Goal: Task Accomplishment & Management: Manage account settings

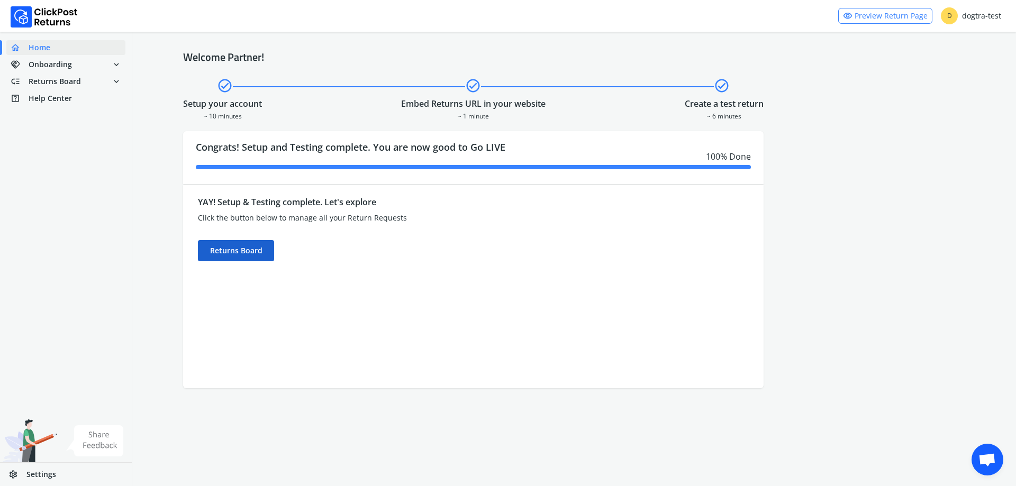
click at [259, 254] on div "Returns Board" at bounding box center [236, 250] width 76 height 21
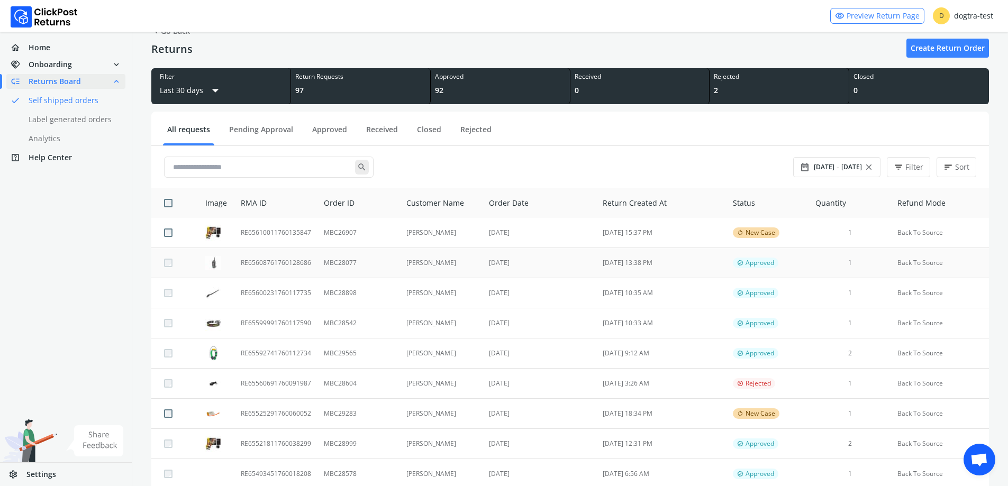
scroll to position [53, 0]
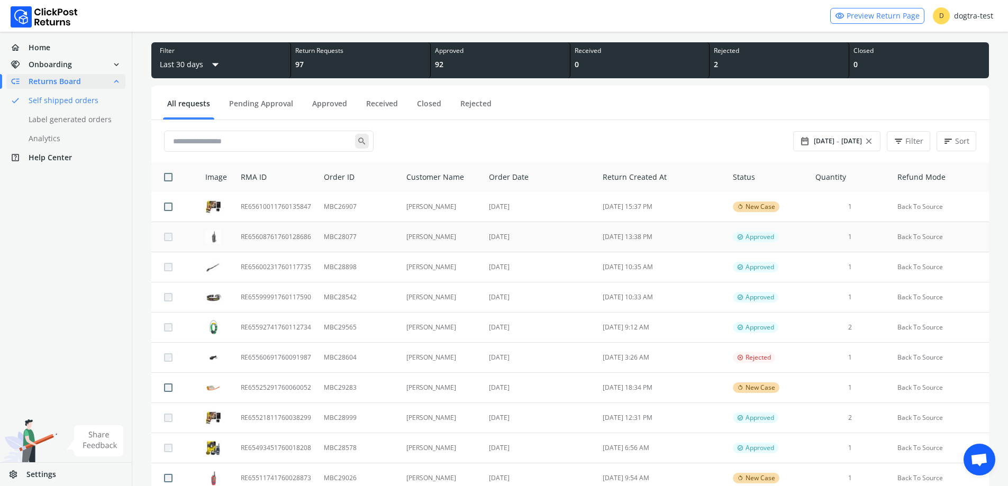
click at [363, 234] on td "MBC28077" at bounding box center [358, 237] width 82 height 30
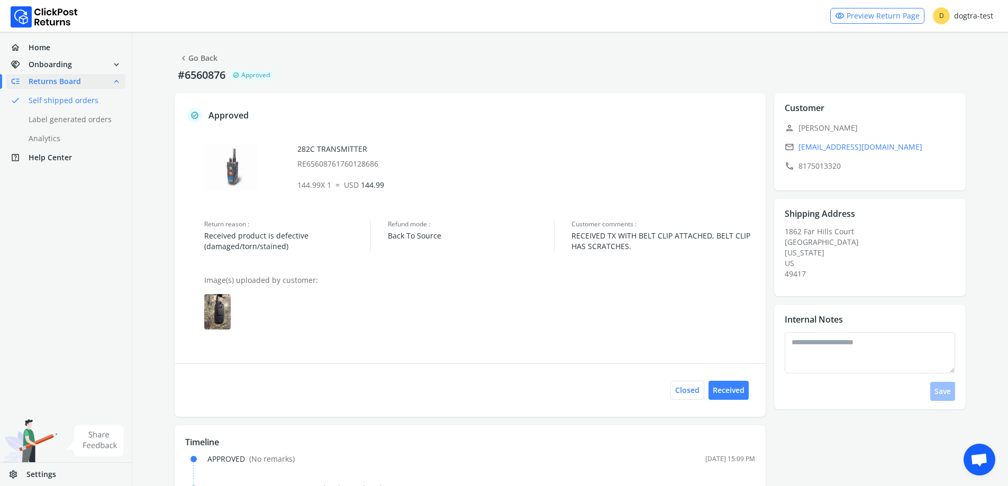
click at [224, 315] on img at bounding box center [217, 311] width 26 height 35
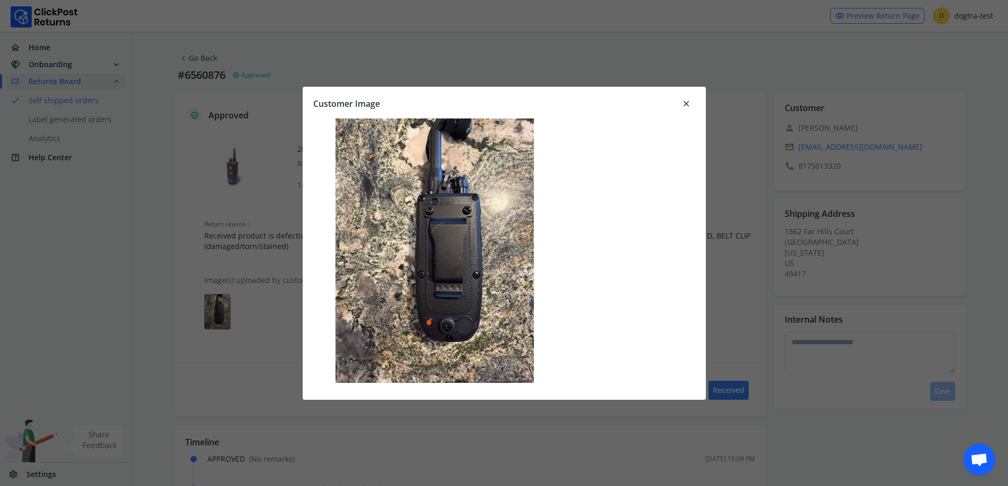
click at [690, 103] on span "close" at bounding box center [686, 103] width 10 height 15
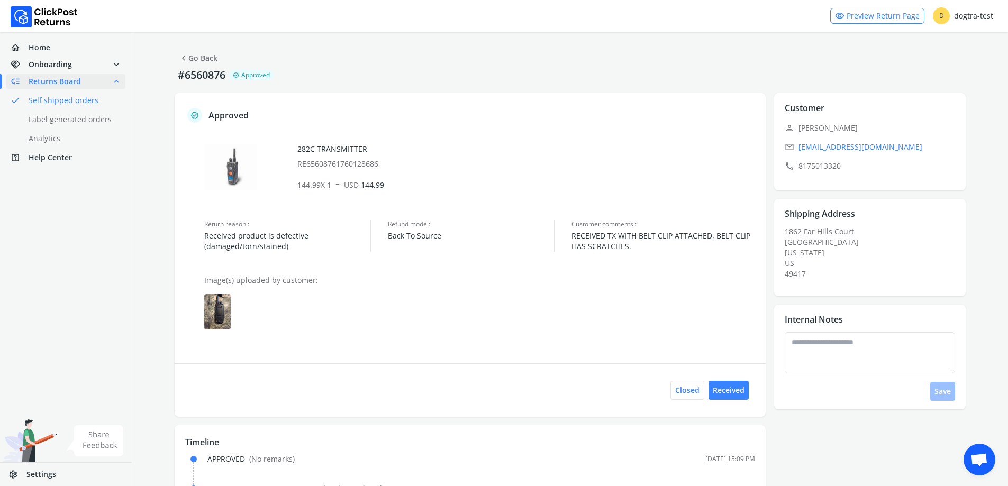
click at [219, 324] on img at bounding box center [217, 311] width 26 height 35
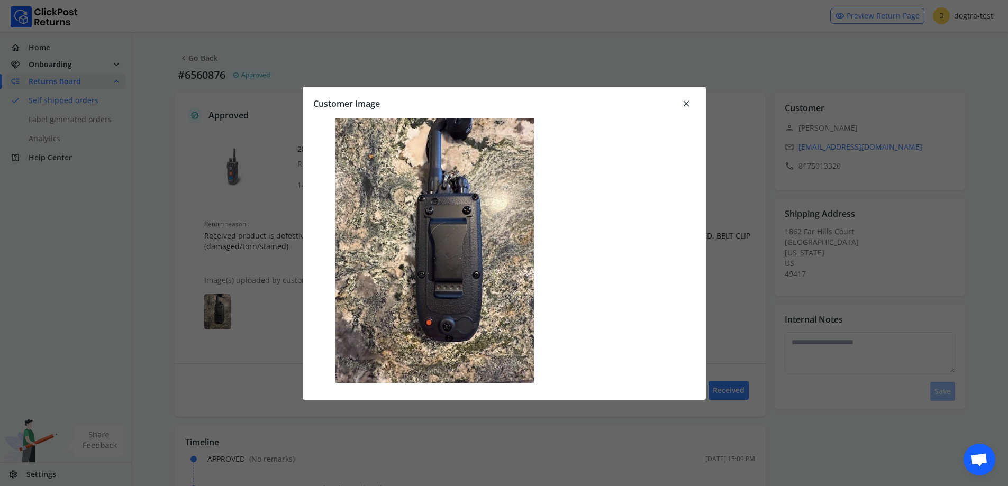
click at [685, 100] on span "close" at bounding box center [686, 103] width 10 height 15
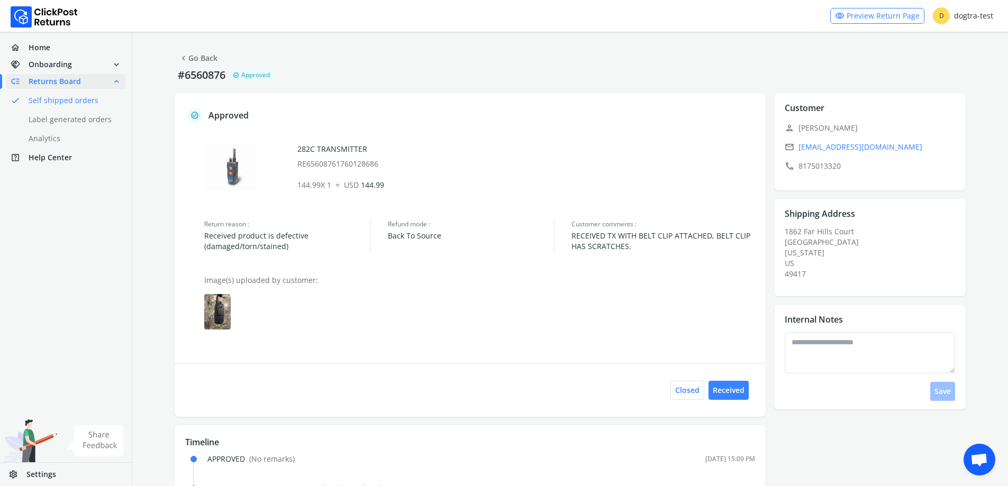
click at [222, 315] on img at bounding box center [217, 311] width 26 height 35
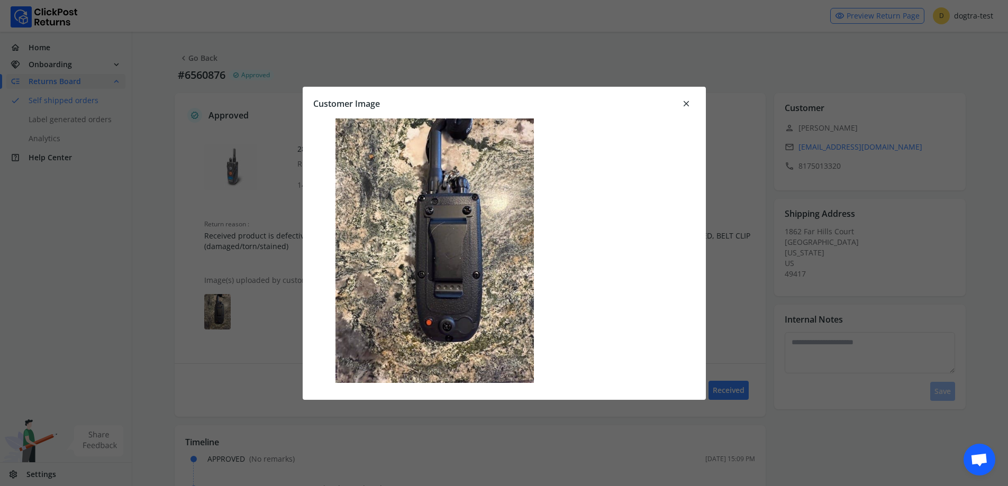
click at [686, 104] on span "close" at bounding box center [686, 103] width 10 height 15
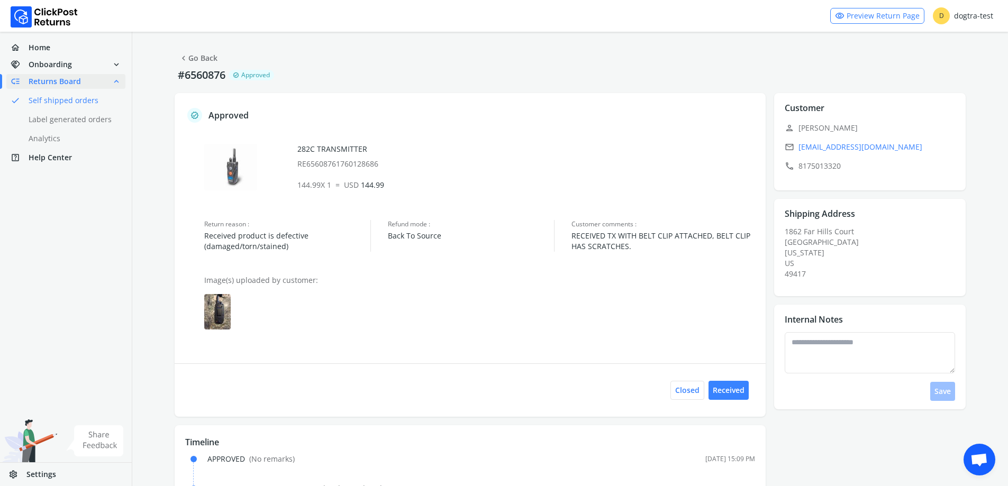
click at [219, 309] on img at bounding box center [217, 311] width 26 height 35
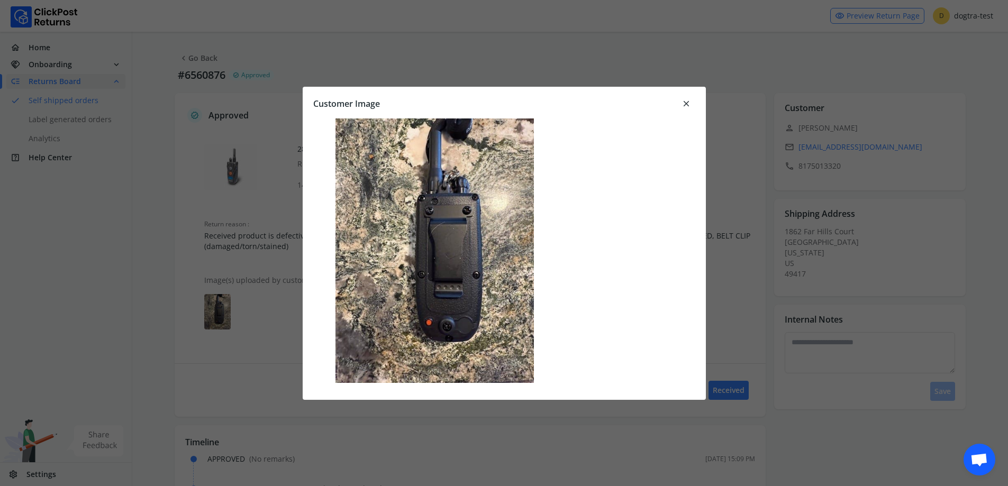
click at [689, 102] on span "close" at bounding box center [686, 103] width 10 height 15
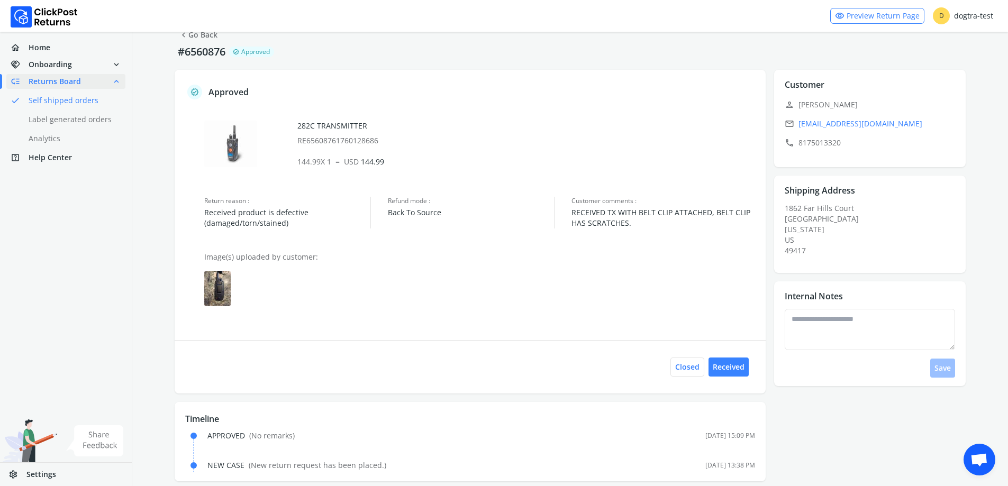
scroll to position [35, 0]
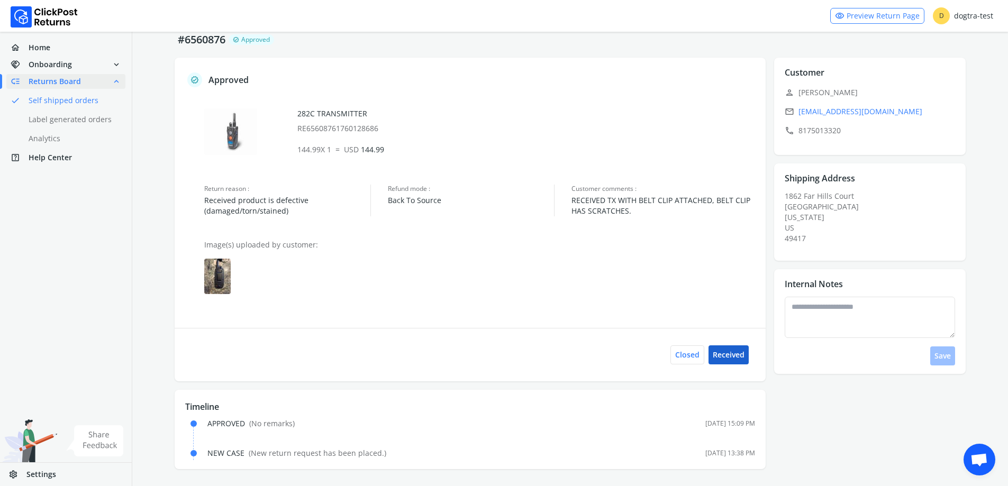
click at [738, 352] on button "Received" at bounding box center [728, 354] width 40 height 19
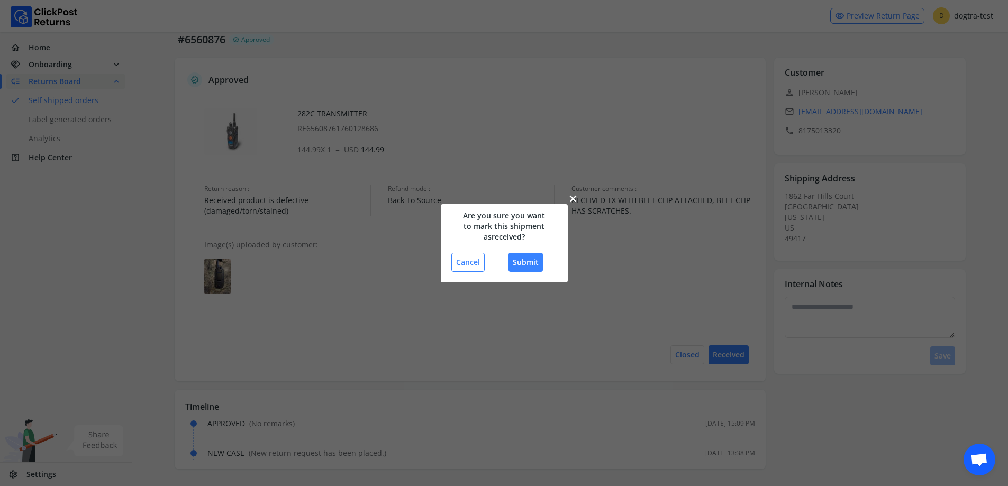
click at [574, 199] on span "close" at bounding box center [573, 198] width 11 height 15
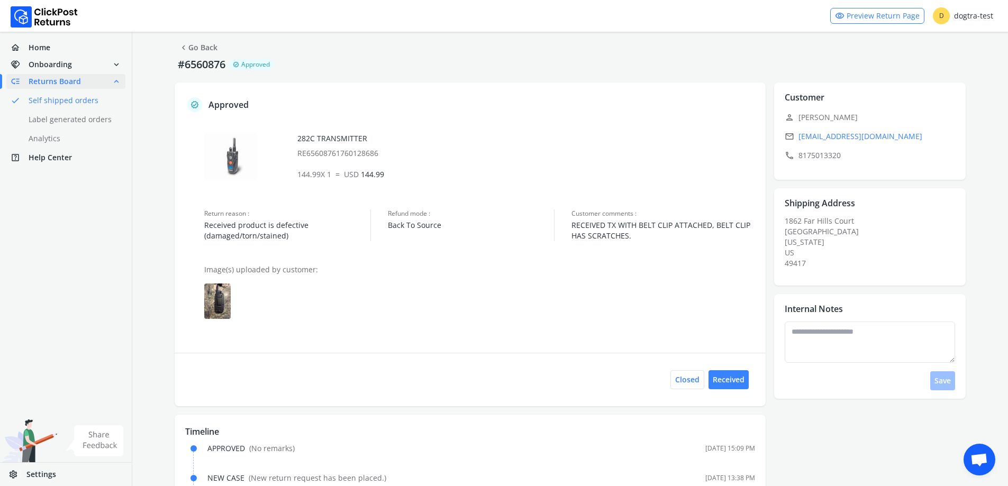
scroll to position [0, 0]
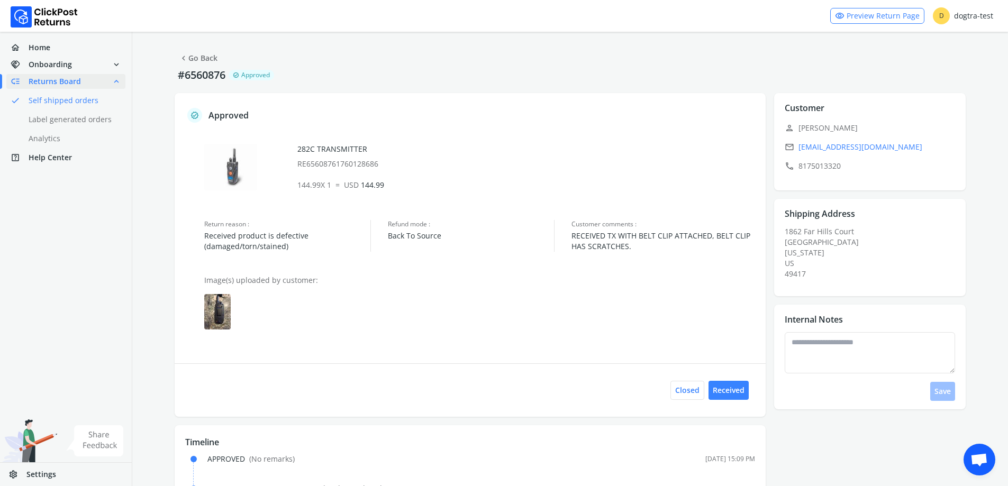
click at [198, 56] on link "chevron_left Go Back" at bounding box center [198, 58] width 39 height 15
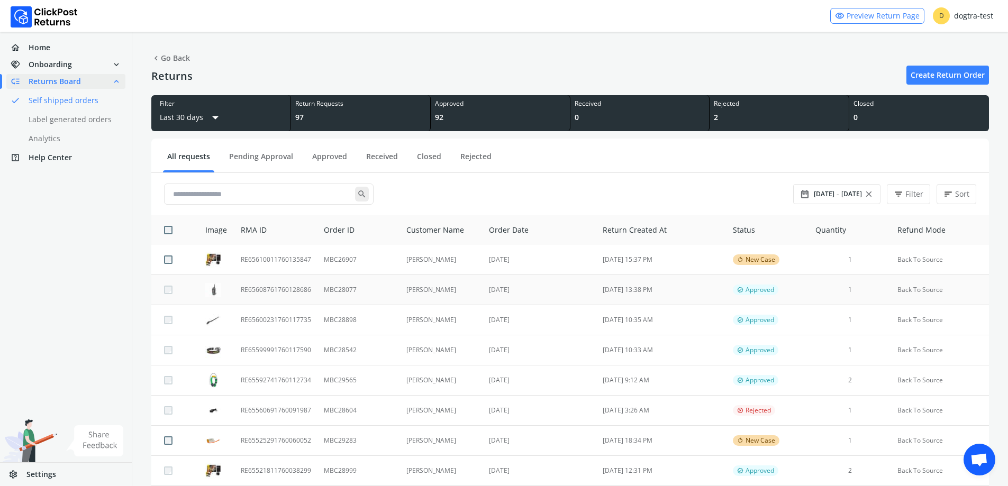
click at [424, 291] on td "[PERSON_NAME]" at bounding box center [441, 290] width 83 height 30
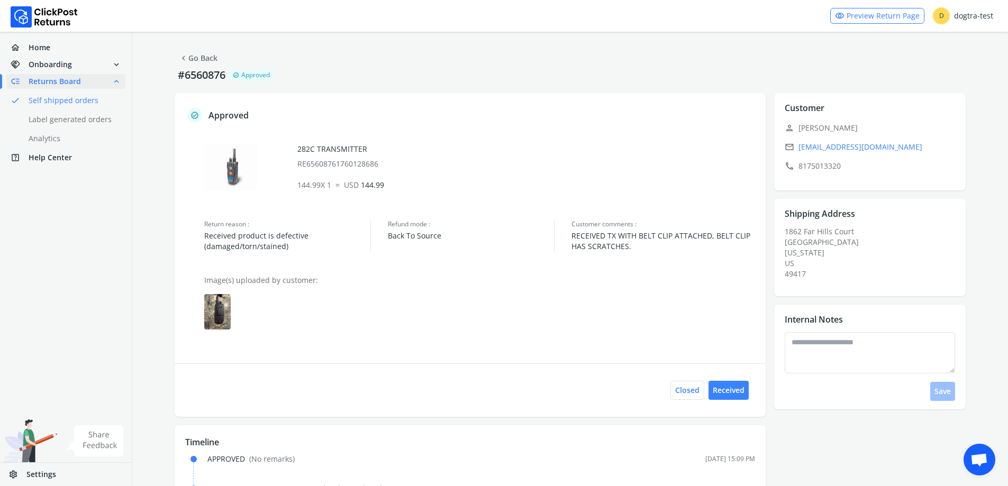
click at [189, 54] on link "chevron_left Go Back" at bounding box center [198, 58] width 39 height 15
